Goal: Information Seeking & Learning: Learn about a topic

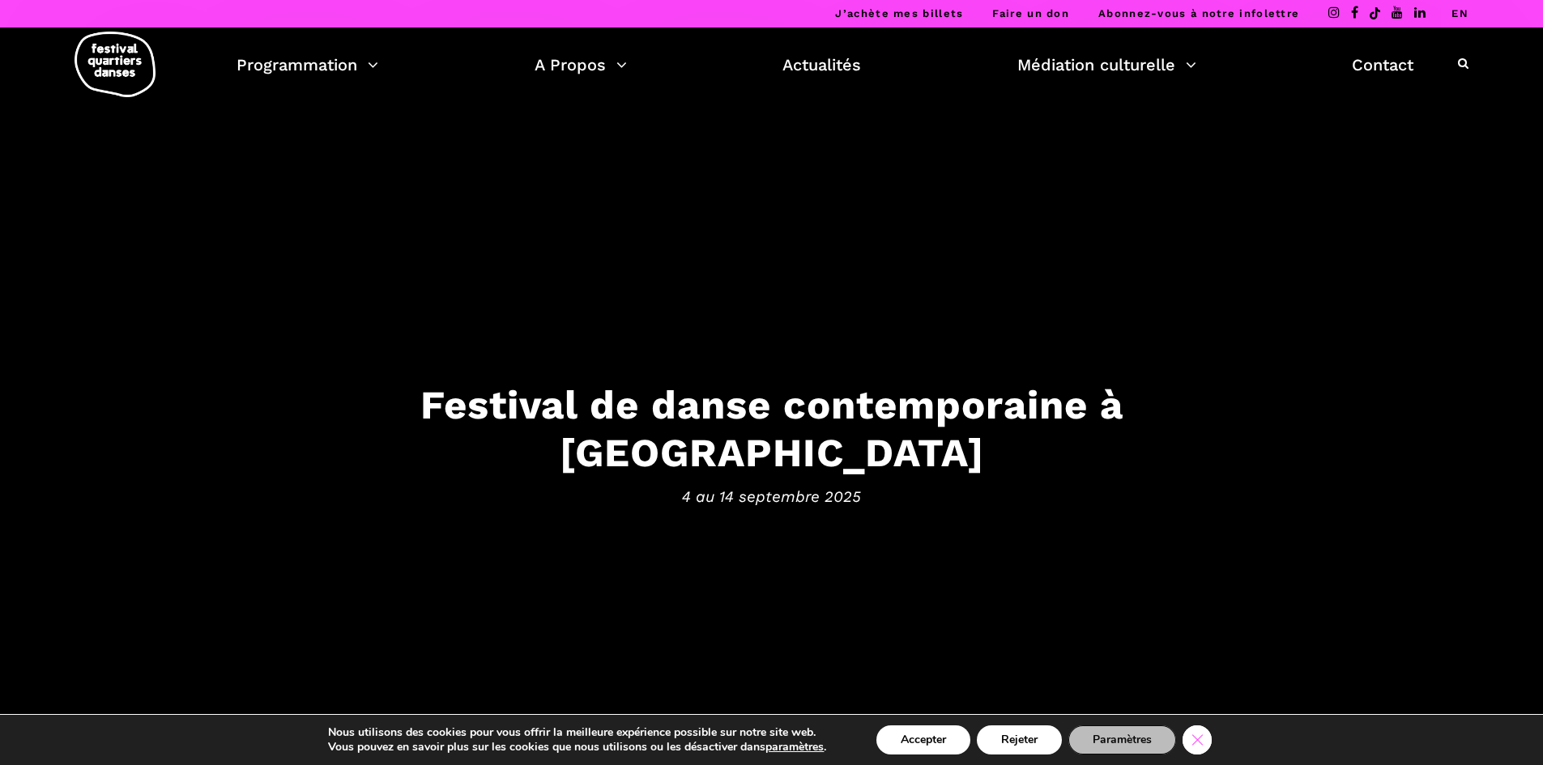
click at [1203, 739] on icon "Close GDPR Cookie Banner" at bounding box center [1196, 739] width 29 height 24
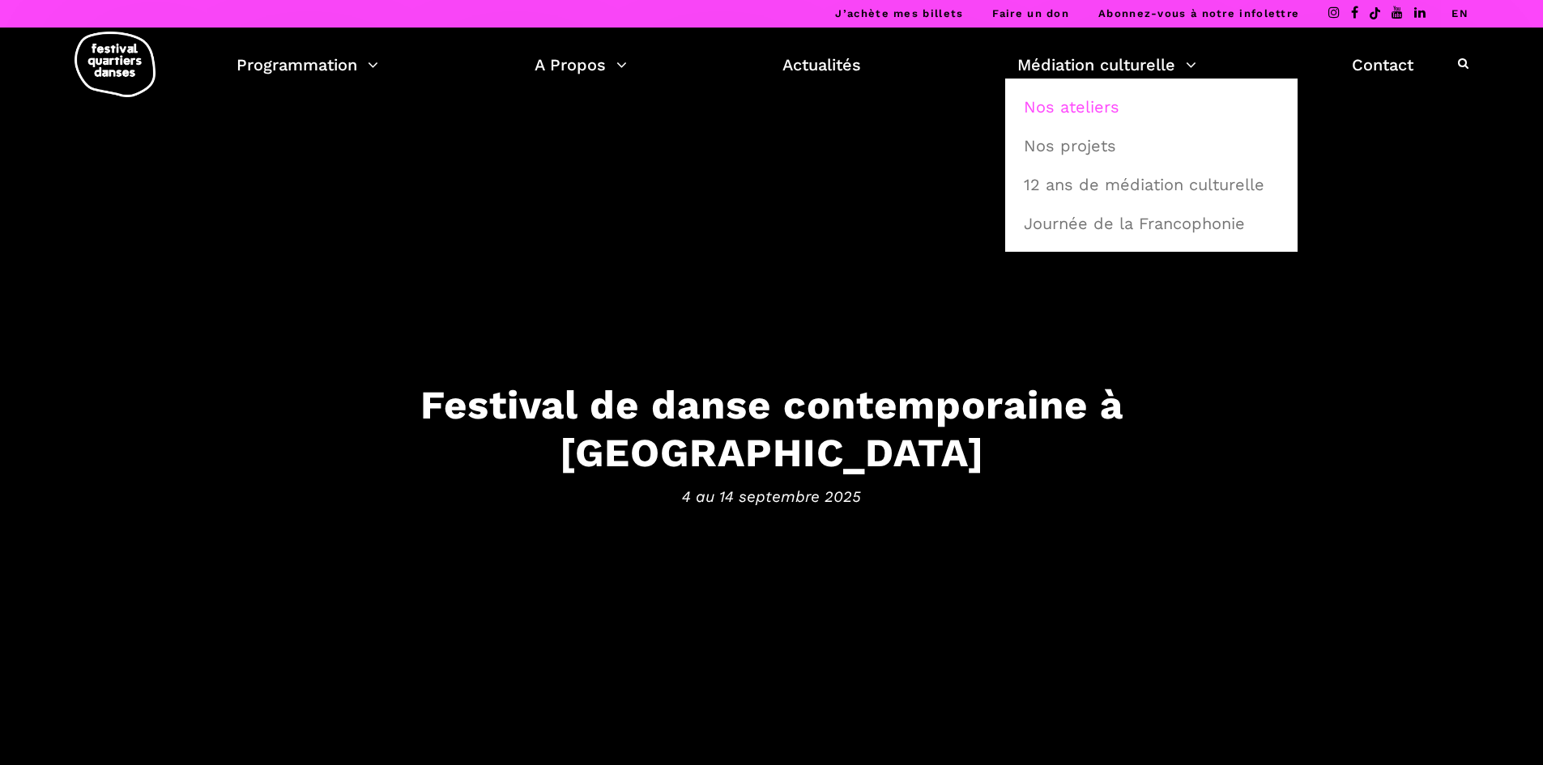
click at [1074, 113] on link "Nos ateliers" at bounding box center [1151, 106] width 275 height 37
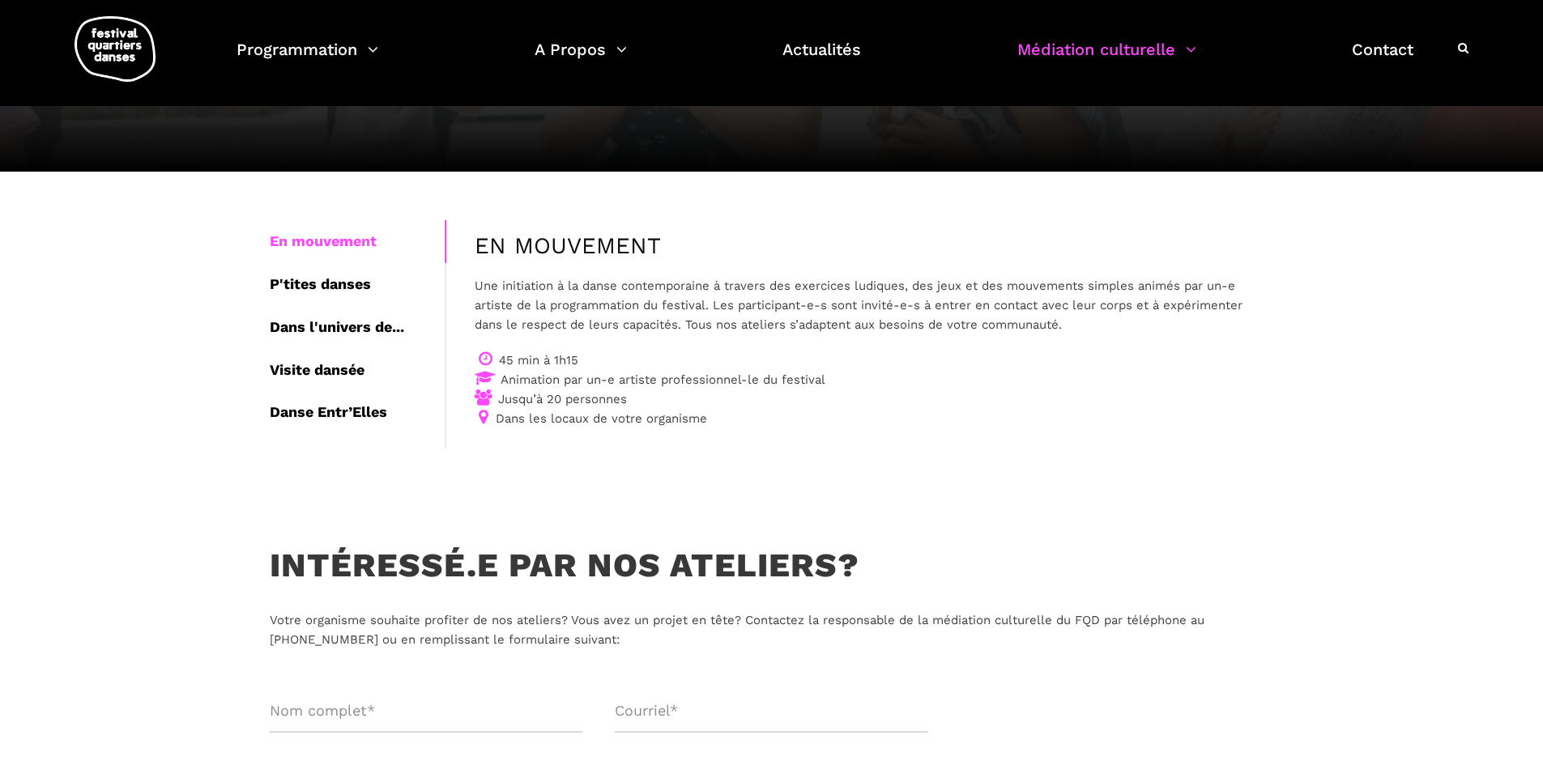
scroll to position [162, 0]
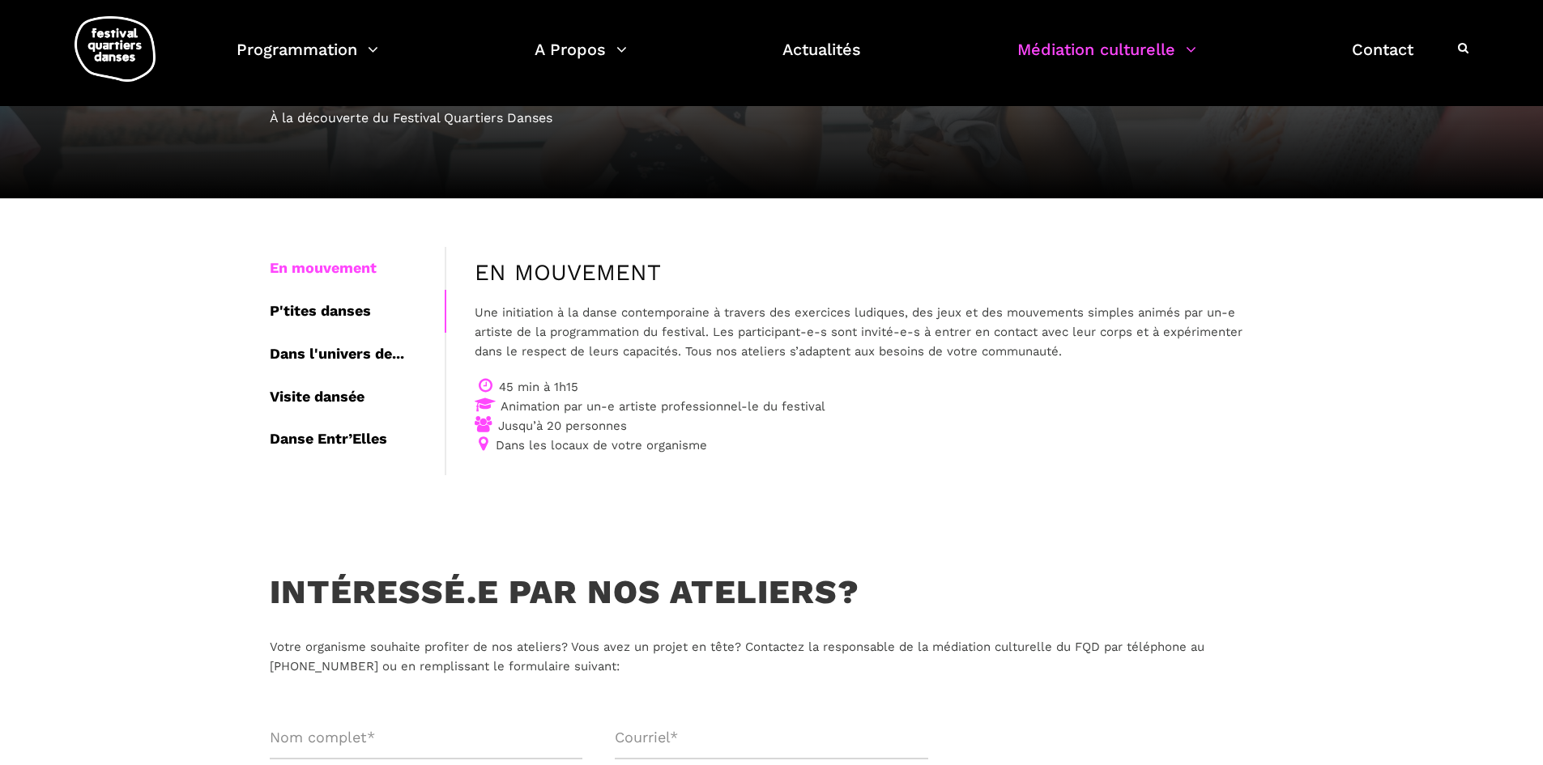
click at [347, 312] on div "P'tites danses" at bounding box center [357, 311] width 175 height 43
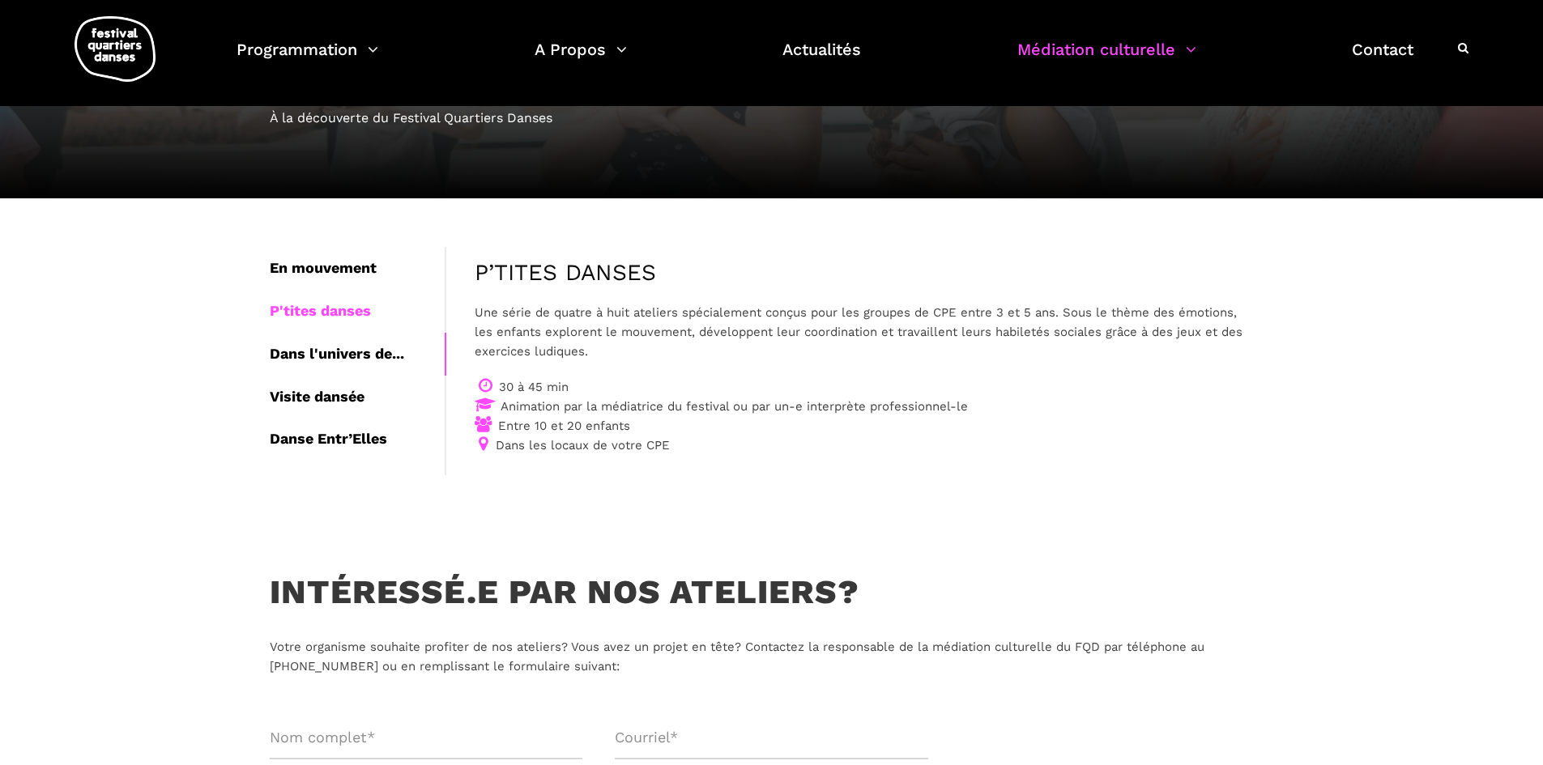
click at [363, 350] on div "Dans l'univers de..." at bounding box center [357, 354] width 175 height 43
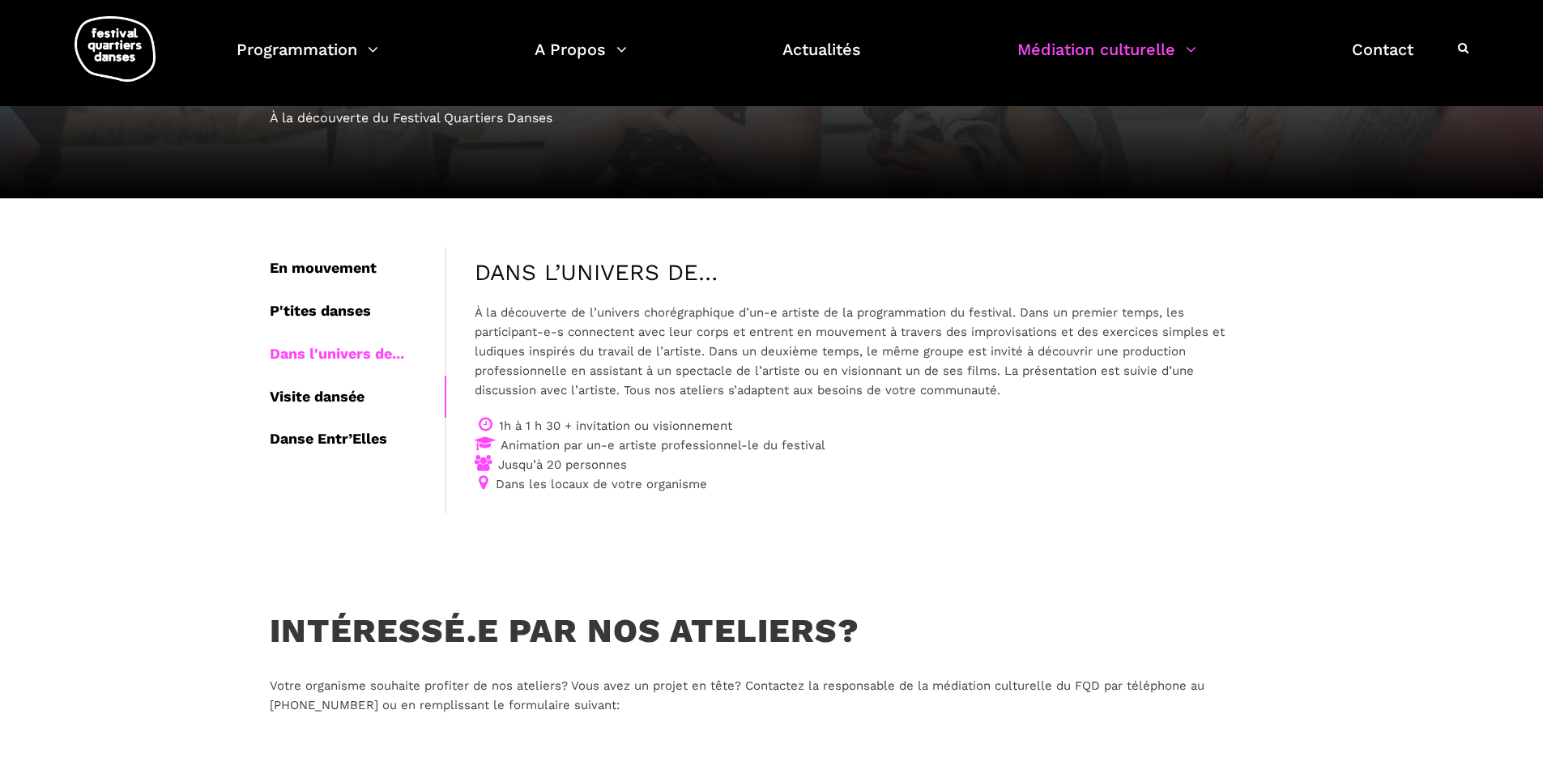
click at [365, 393] on div "Visite dansée" at bounding box center [357, 397] width 175 height 43
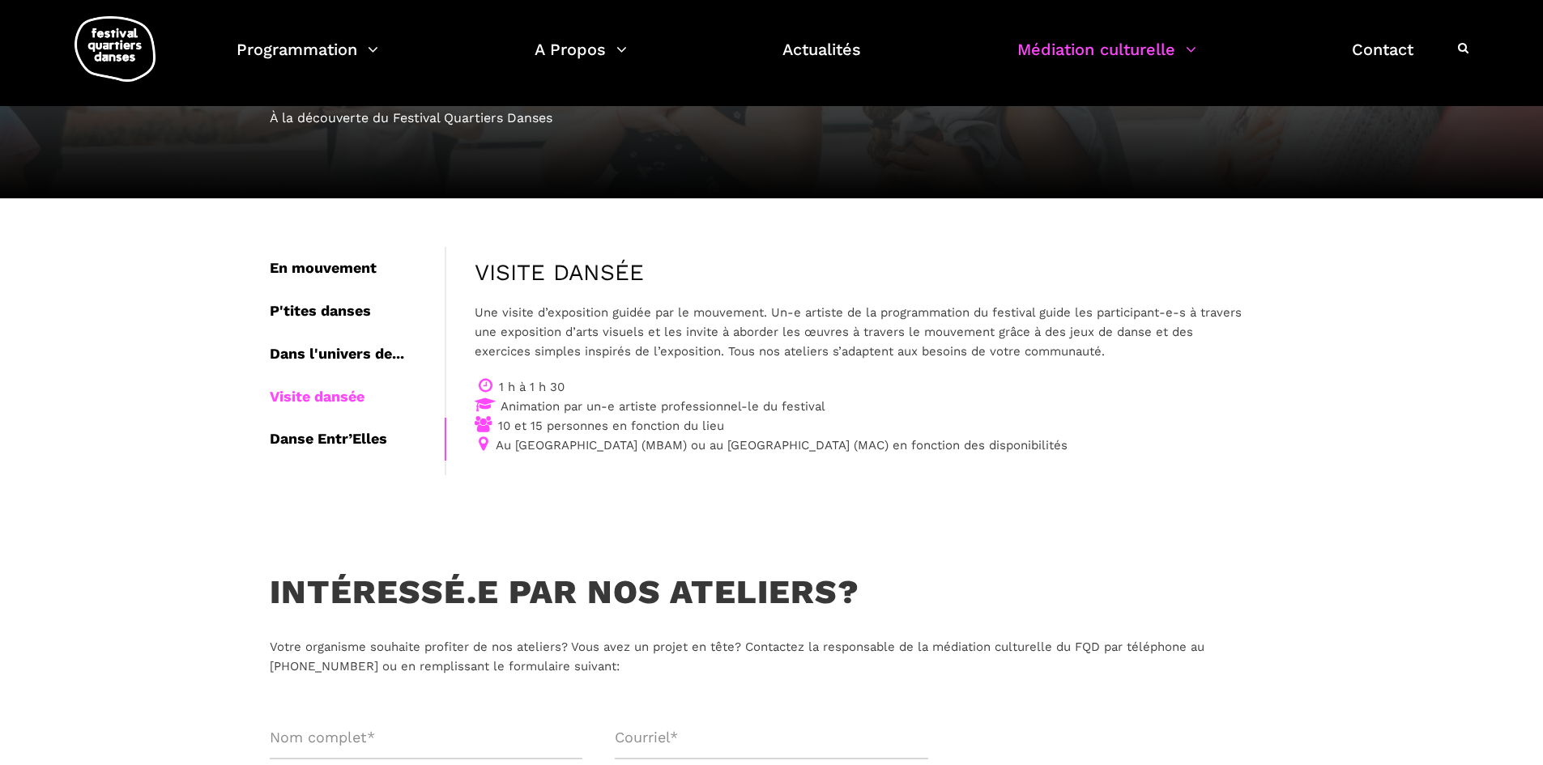
click at [370, 437] on div "Danse Entr’Elles" at bounding box center [357, 439] width 175 height 43
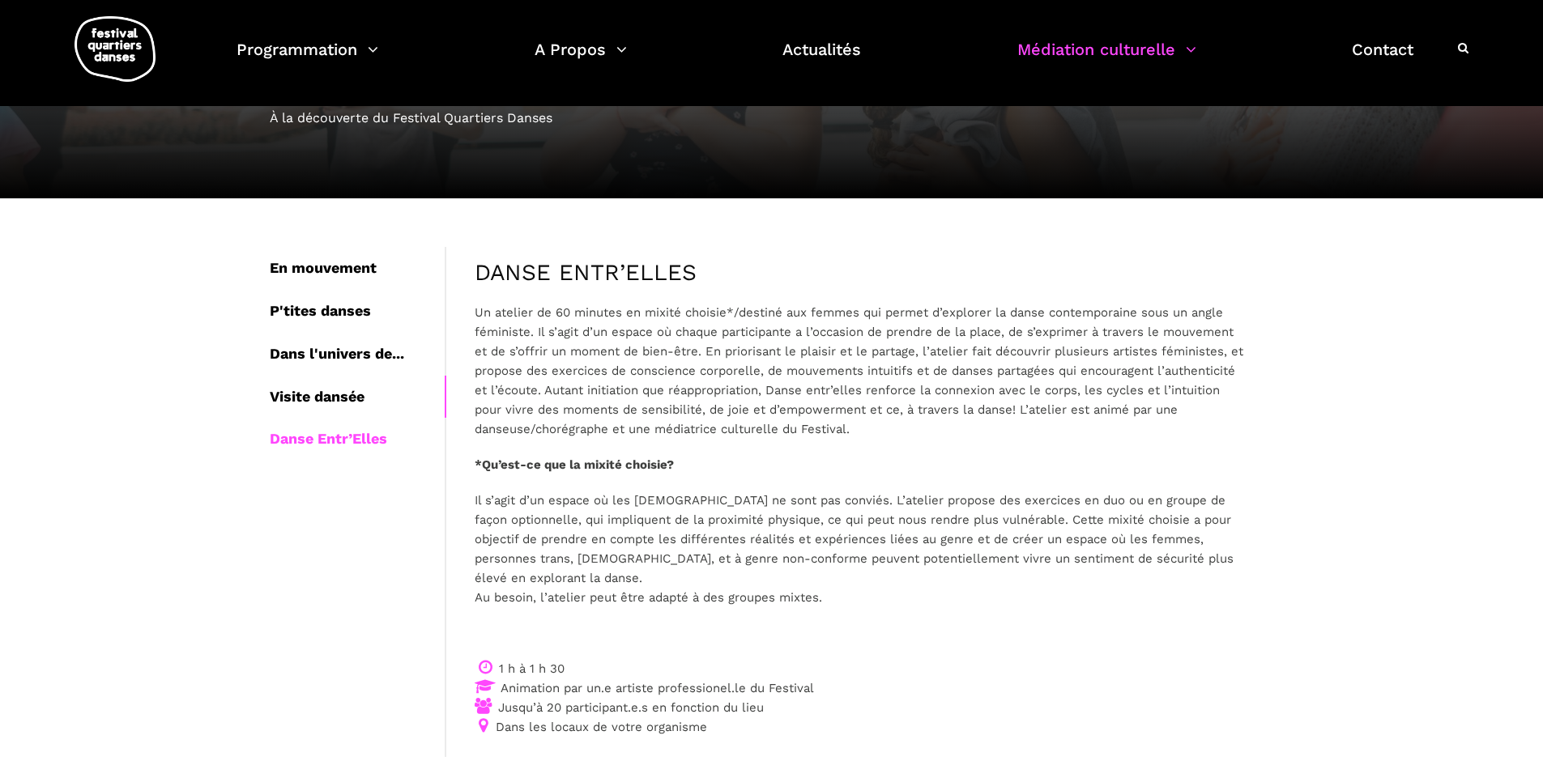
click at [357, 399] on div "Visite dansée" at bounding box center [357, 397] width 175 height 43
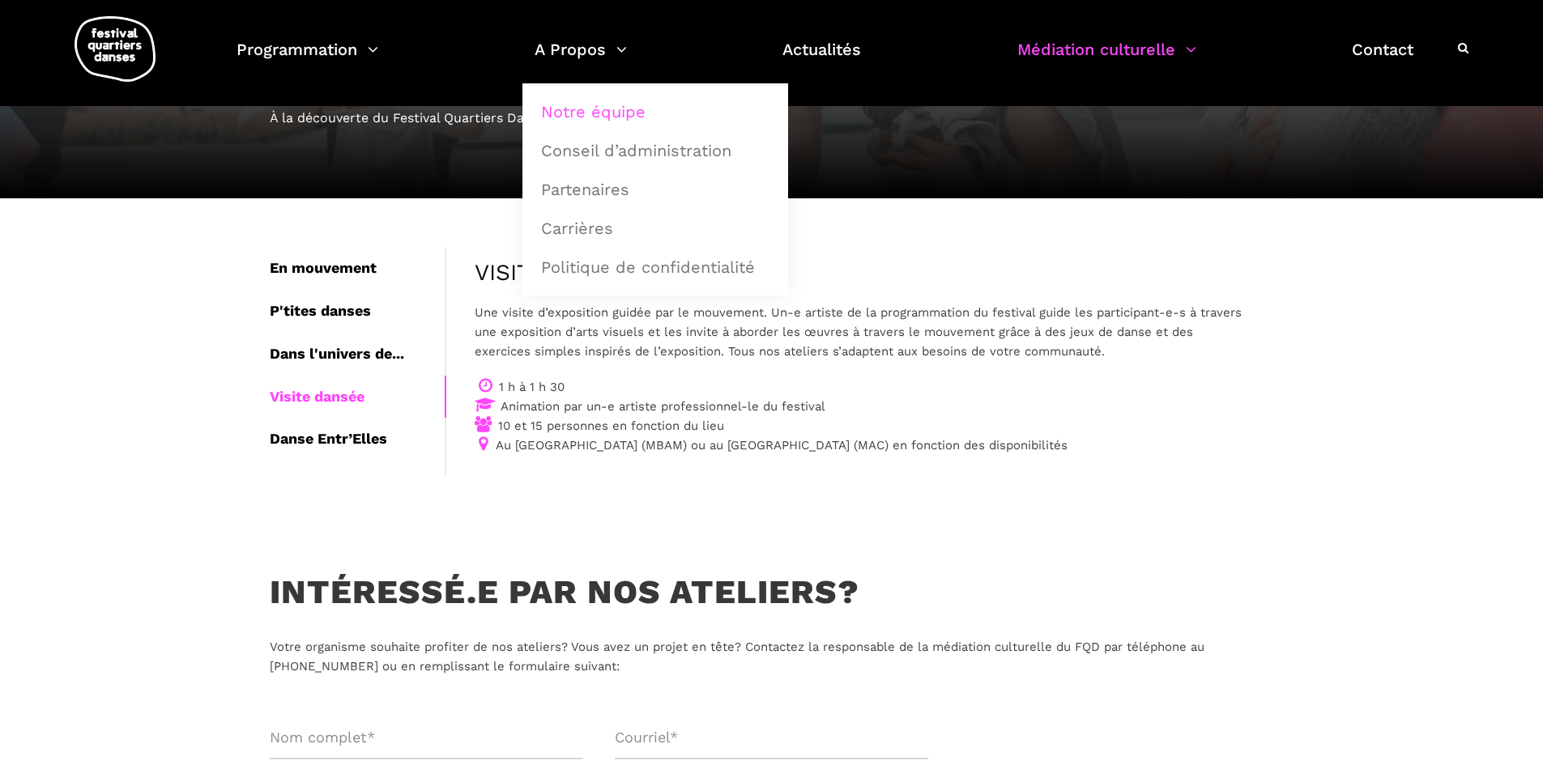
click at [600, 116] on link "Notre équipe" at bounding box center [655, 111] width 248 height 37
